Goal: Check status: Check status

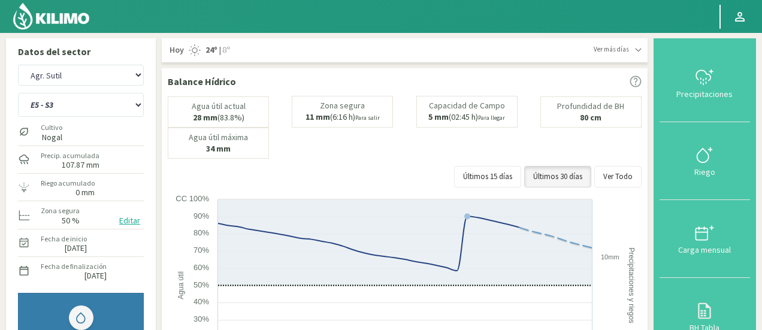
select select "22: Object"
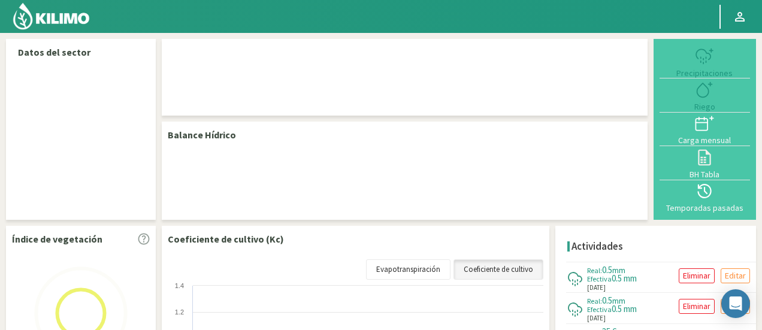
select select "22: Object"
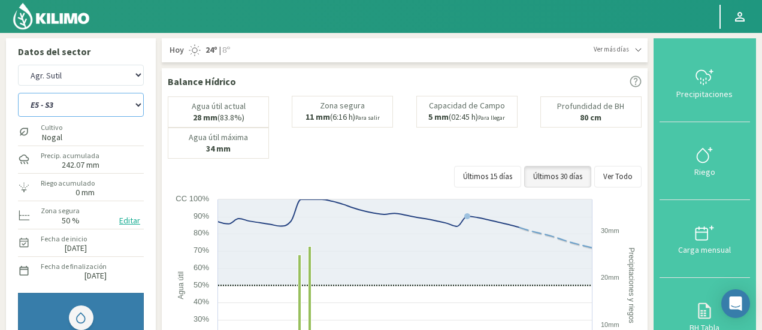
click at [62, 104] on select "E1 - S1 E1 - S2 E1 - S3 E1 - S4 E1 - S5 E2 - S1 E2 - S2 E2 - S3 E2 - S4 E2 - S5…" at bounding box center [81, 105] width 126 height 24
click at [18, 93] on select "E1 - S1 E1 - S2 E1 - S3 E1 - S4 E1 - S5 E2 - S1 E2 - S2 E2 - S3 E2 - S4 E2 - S5…" at bounding box center [81, 105] width 126 height 24
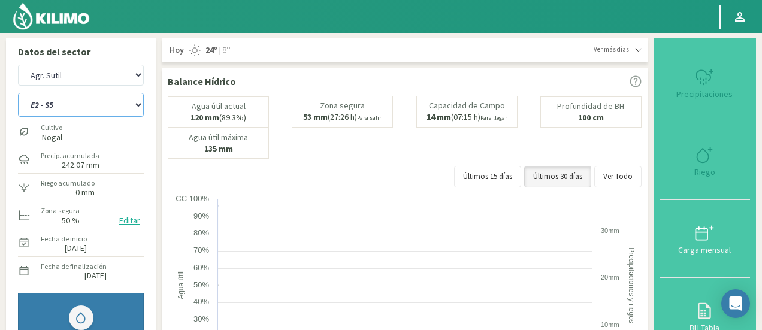
select select "22: Object"
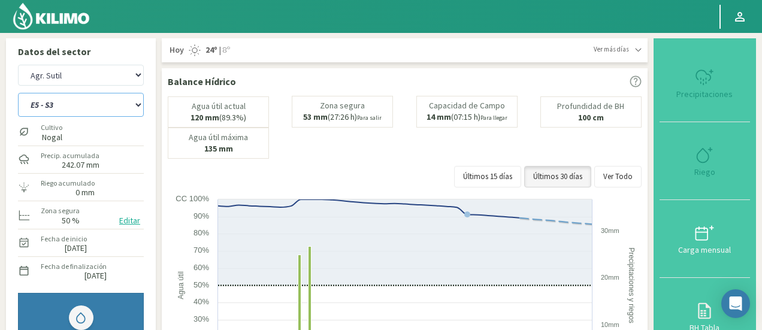
select select "303: Object"
select select "49: Object"
